Goal: Task Accomplishment & Management: Complete application form

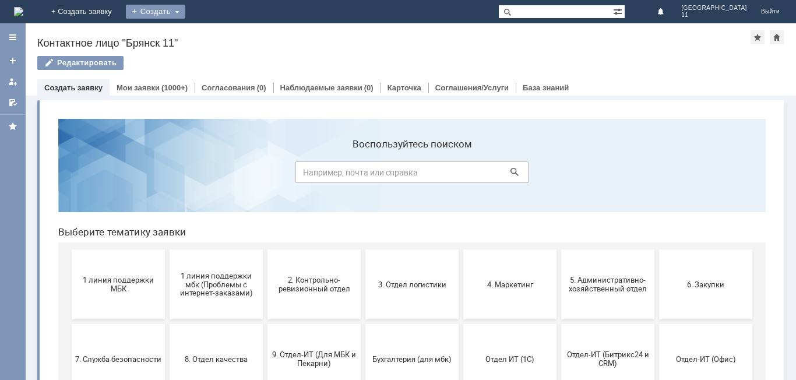
click at [185, 5] on div "Создать" at bounding box center [155, 12] width 59 height 14
click at [217, 36] on link "Заявка" at bounding box center [172, 35] width 89 height 14
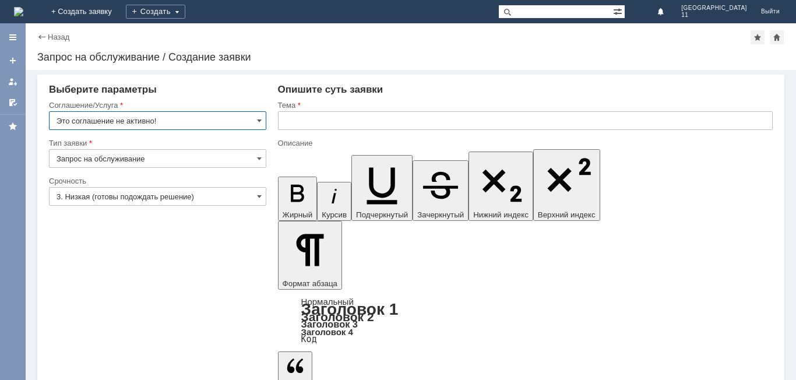
click at [278, 115] on input "text" at bounding box center [525, 120] width 495 height 19
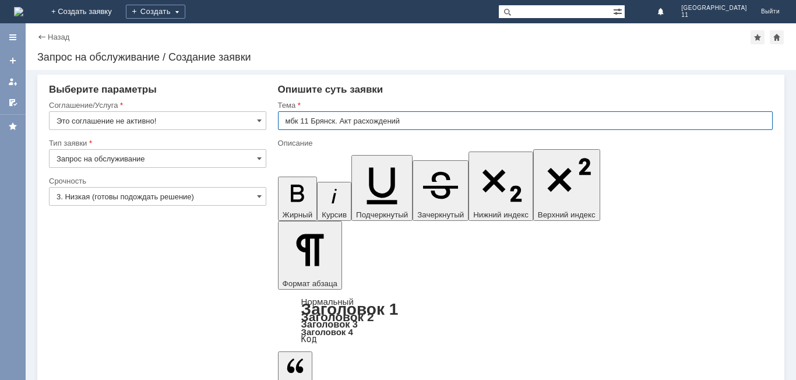
type input "мбк 11 Брянск. Акт расхождений"
click at [256, 120] on input "Это соглашение не активно!" at bounding box center [157, 120] width 217 height 19
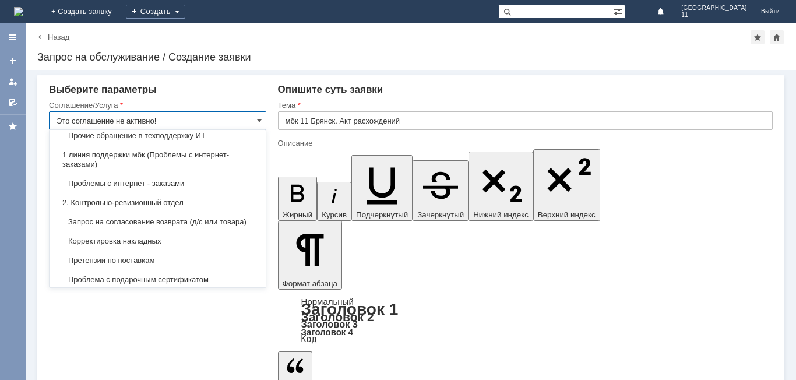
scroll to position [116, 0]
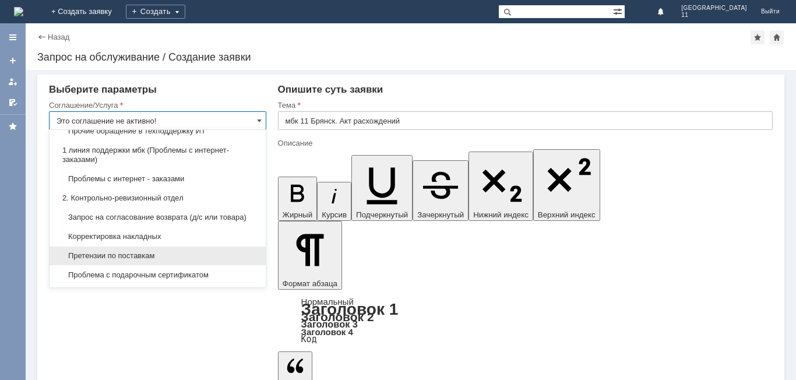
click at [173, 260] on span "Претензии по поставкам" at bounding box center [157, 255] width 202 height 9
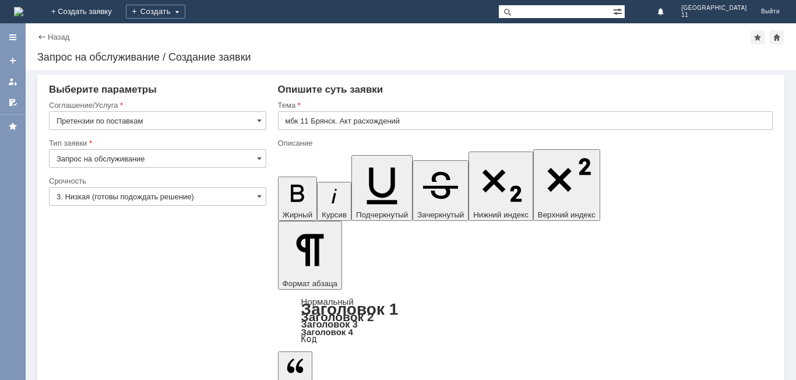
type input "Претензии по поставкам"
click at [263, 198] on input "3. Низкая (готовы подождать решение)" at bounding box center [157, 196] width 217 height 19
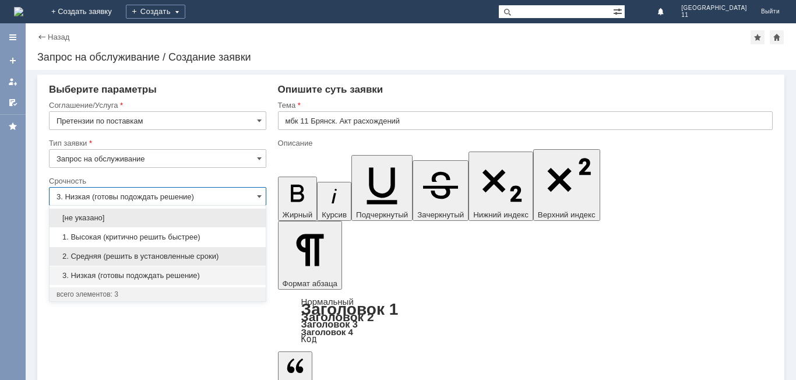
click at [212, 253] on span "2. Средняя (решить в установленные сроки)" at bounding box center [157, 256] width 202 height 9
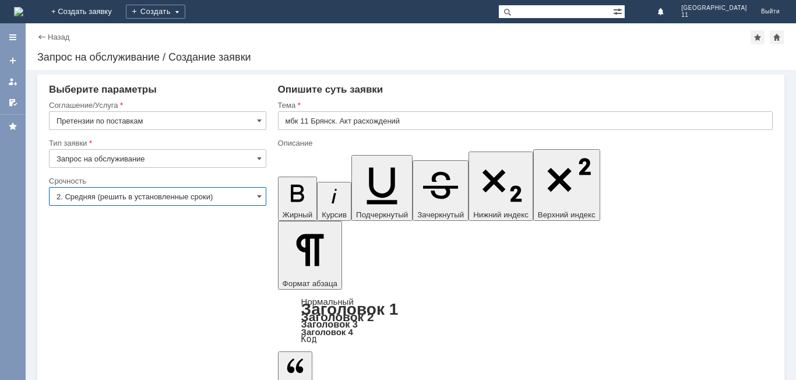
type input "2. Средняя (решить в установленные сроки)"
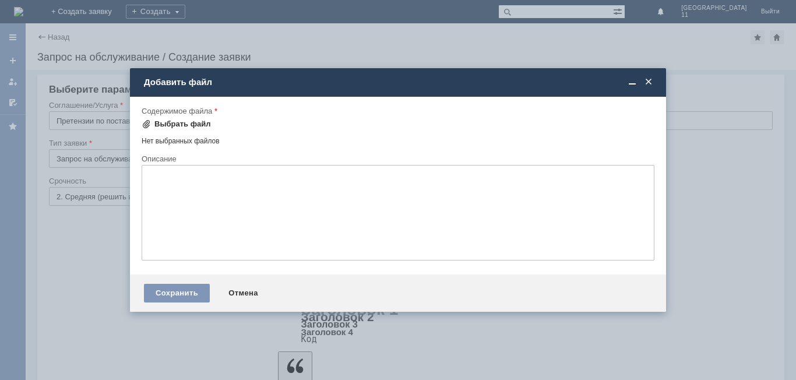
click at [146, 125] on span at bounding box center [146, 123] width 9 height 9
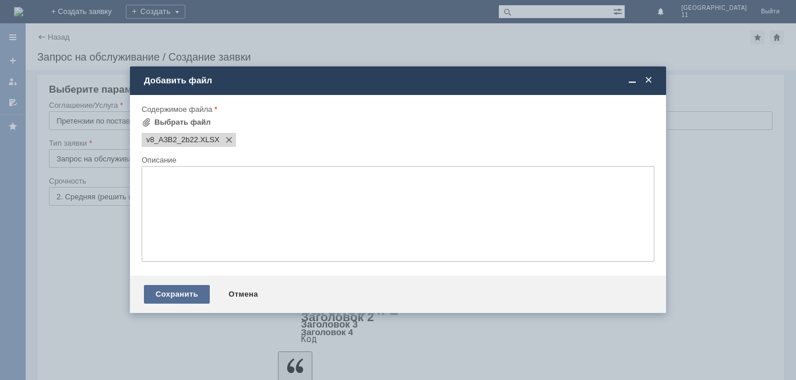
click at [153, 287] on div "Сохранить" at bounding box center [177, 294] width 66 height 19
